Goal: Check status: Check status

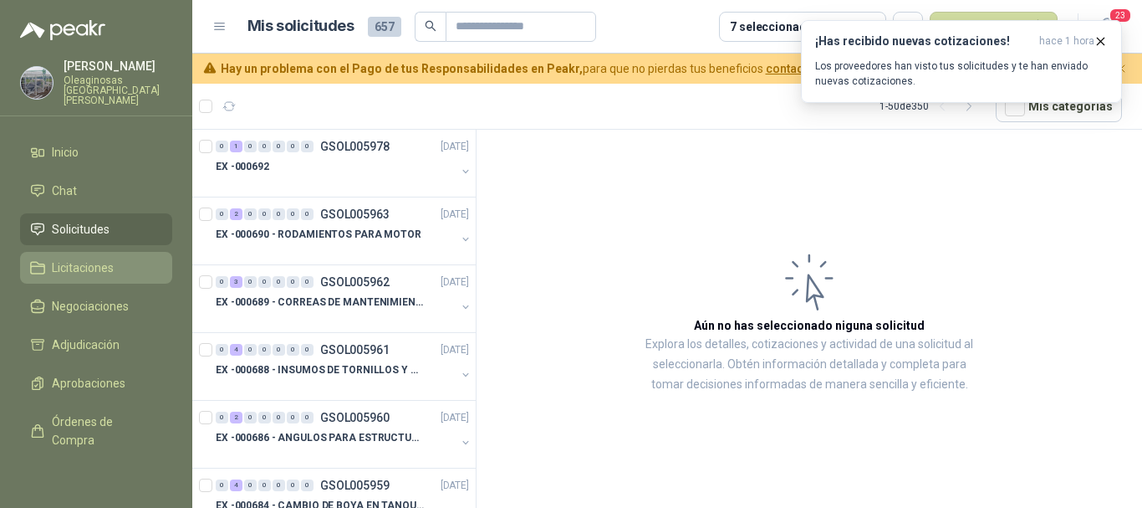
scroll to position [920, 0]
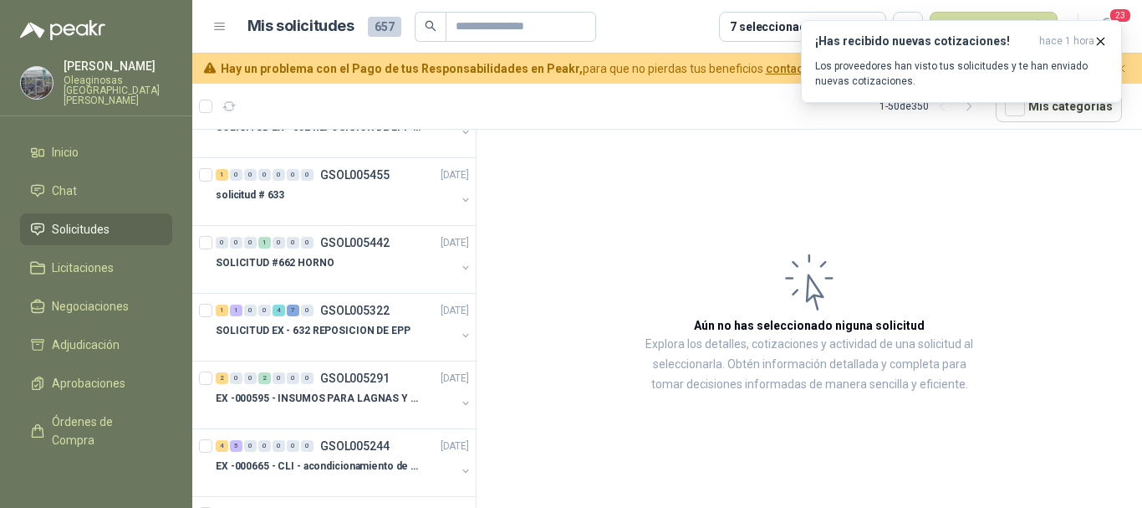
click at [93, 220] on span "Solicitudes" at bounding box center [81, 229] width 58 height 18
click at [1100, 40] on icon "button" at bounding box center [1101, 41] width 7 height 7
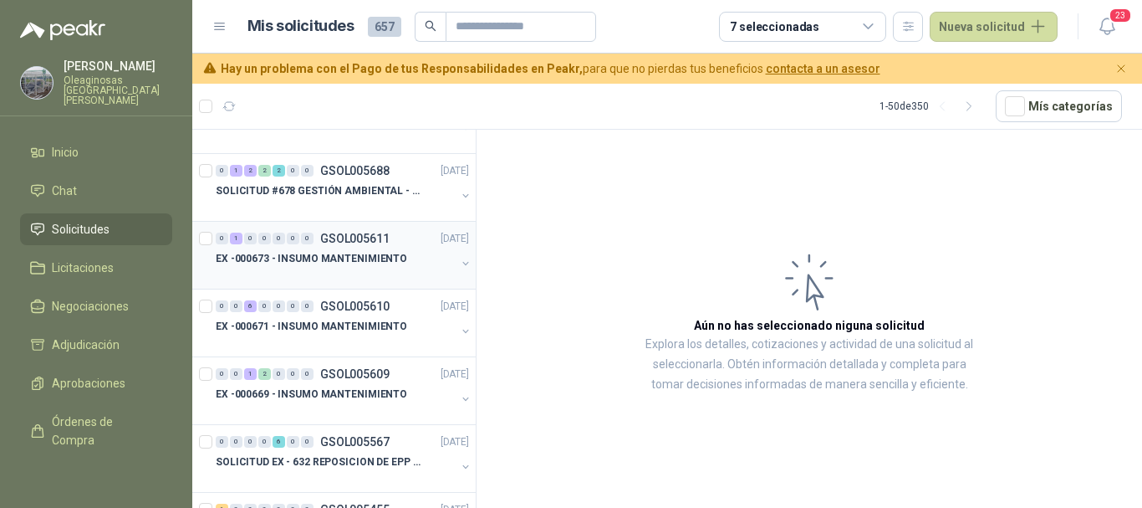
scroll to position [669, 0]
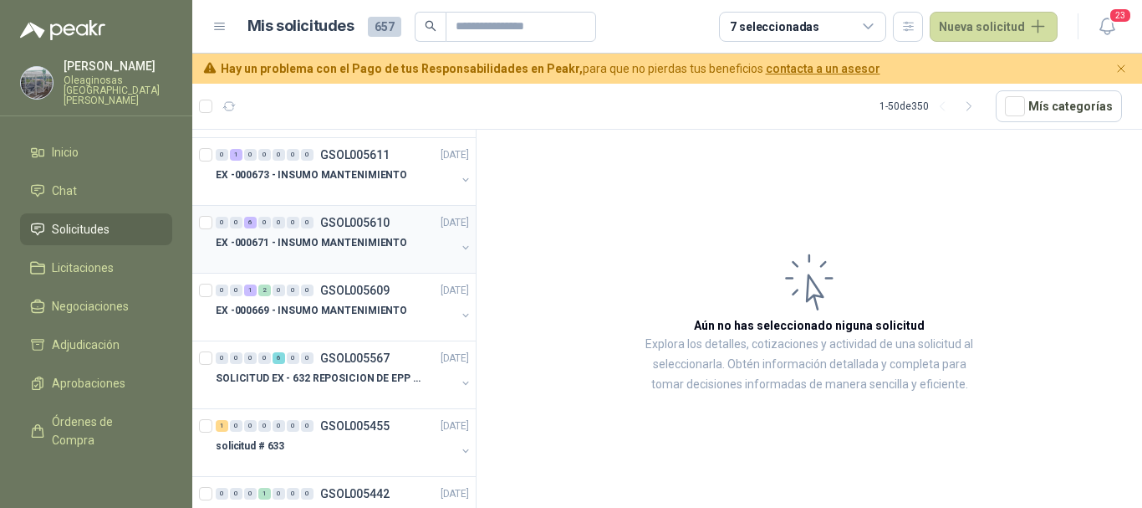
click at [395, 253] on div at bounding box center [336, 259] width 240 height 13
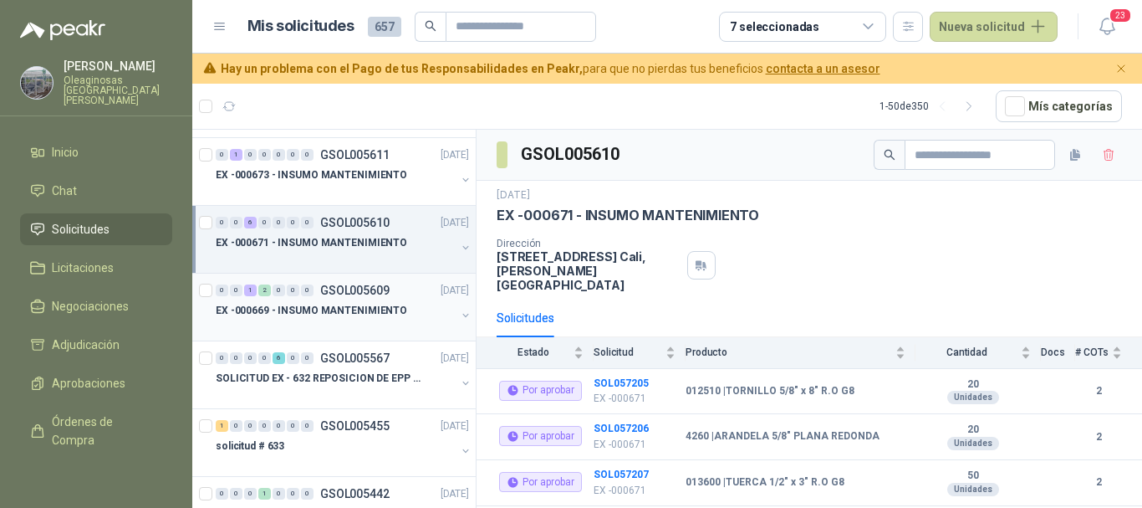
click at [401, 323] on div at bounding box center [336, 326] width 240 height 13
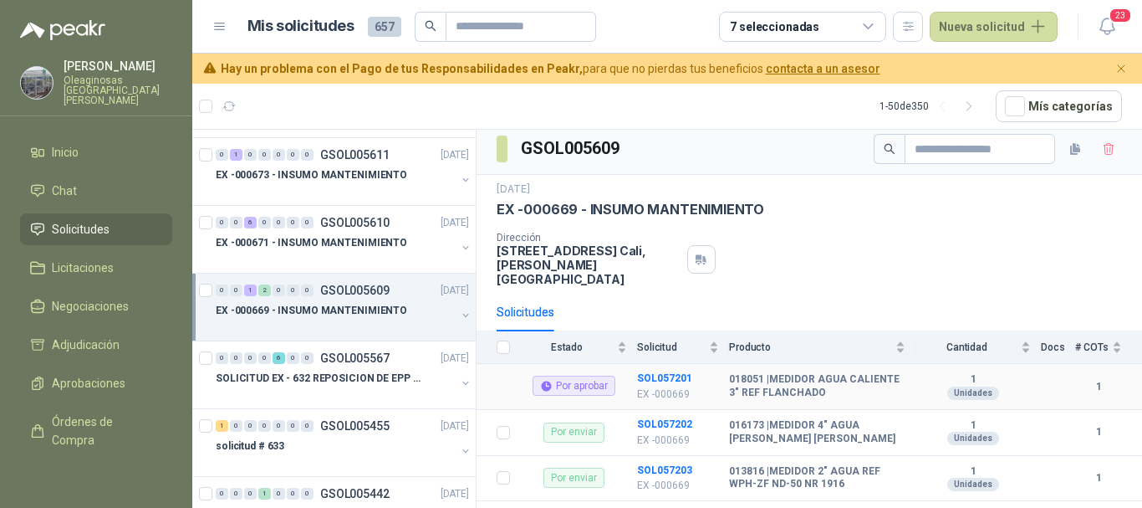
scroll to position [8, 0]
click at [676, 370] on b "SOL057201" at bounding box center [664, 376] width 55 height 12
